Goal: Task Accomplishment & Management: Use online tool/utility

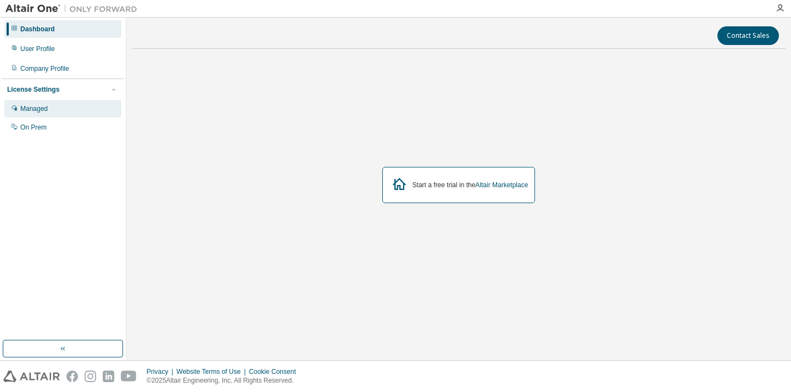
click at [93, 114] on div "Managed" at bounding box center [62, 109] width 117 height 18
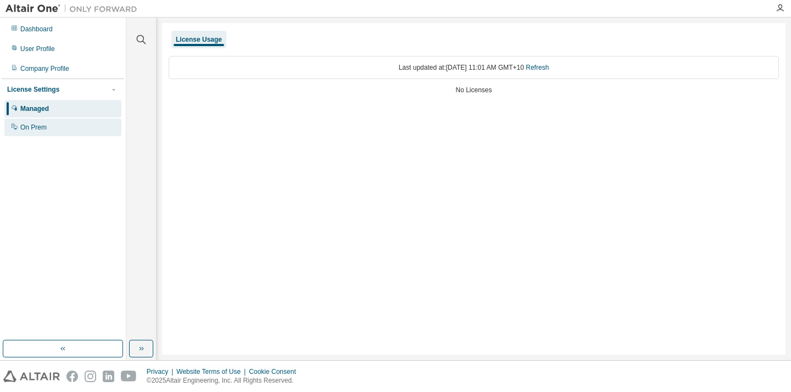
click at [92, 127] on div "On Prem" at bounding box center [62, 128] width 117 height 18
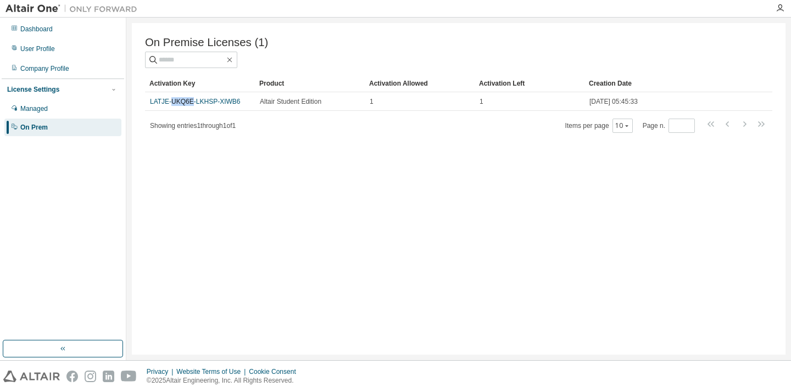
drag, startPoint x: 181, startPoint y: 102, endPoint x: 227, endPoint y: 91, distance: 46.9
click at [220, 90] on table "Activation Key Product Activation Allowed Activation Left Creation Date LATJE-U…" at bounding box center [459, 93] width 628 height 36
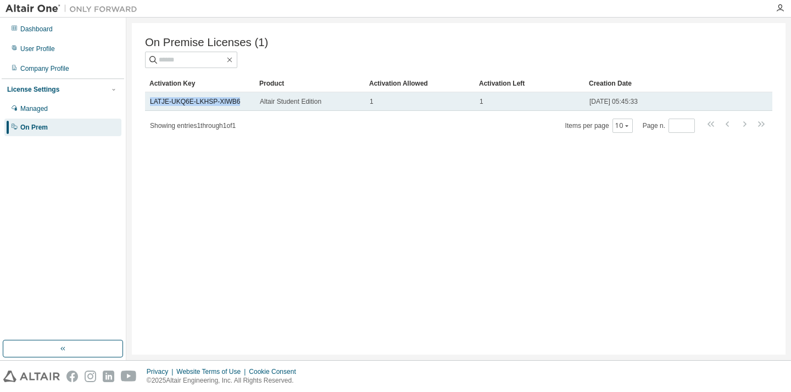
drag, startPoint x: 243, startPoint y: 103, endPoint x: 147, endPoint y: 103, distance: 96.2
click at [147, 103] on td "LATJE-UKQ6E-LKHSP-XIWB6" at bounding box center [200, 101] width 110 height 19
copy link "LATJE-UKQ6E-LKHSP-XIWB6"
